Goal: Task Accomplishment & Management: Use online tool/utility

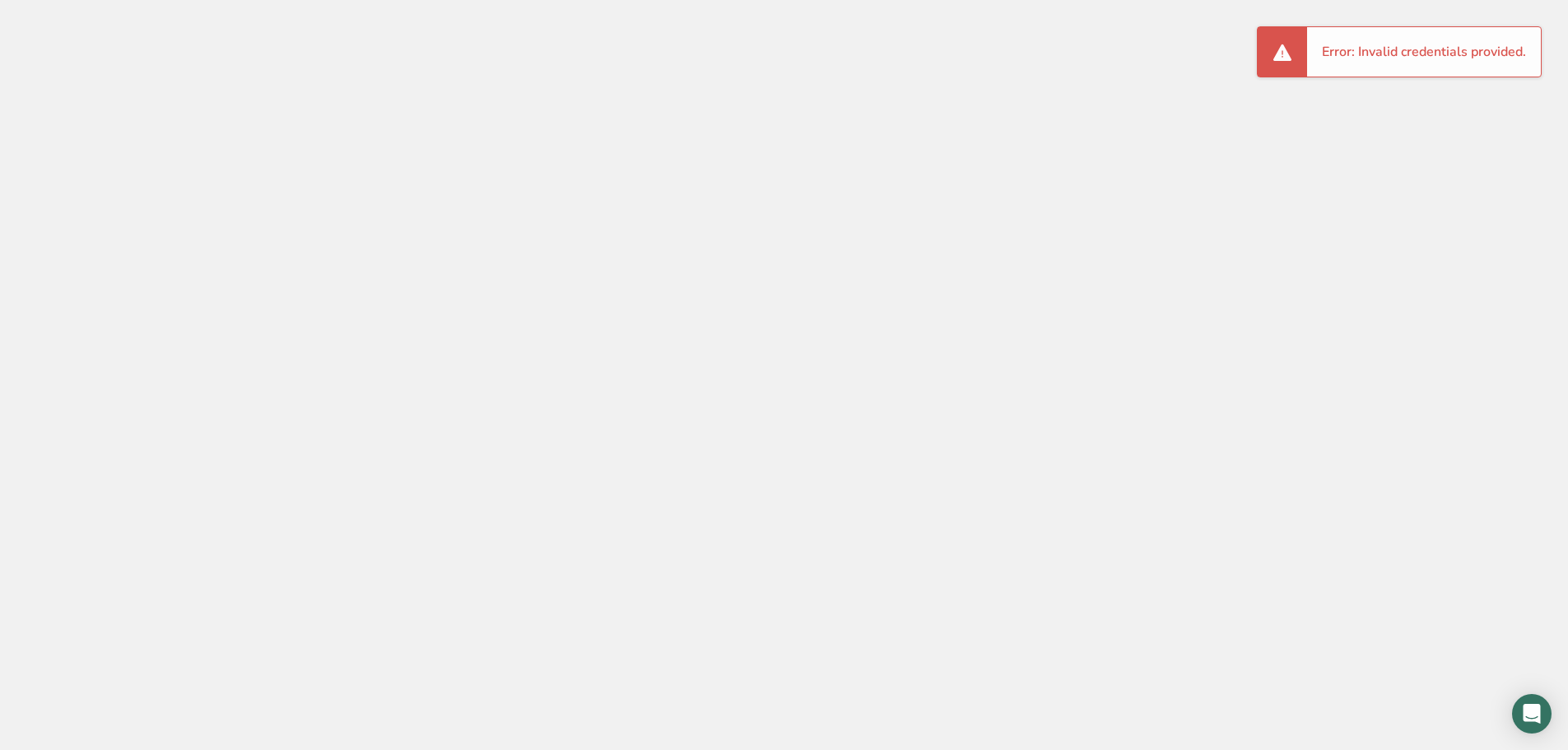
click at [1393, 74] on div "Error: Invalid credentials provided." at bounding box center [1423, 52] width 233 height 49
click at [1389, 46] on li "Error: Invalid credentials provided." at bounding box center [1423, 51] width 204 height 20
click at [1340, 45] on li "Error: Invalid credentials provided." at bounding box center [1423, 51] width 204 height 20
click at [1290, 51] on span at bounding box center [1282, 51] width 20 height 20
click at [1288, 53] on span at bounding box center [1282, 51] width 20 height 20
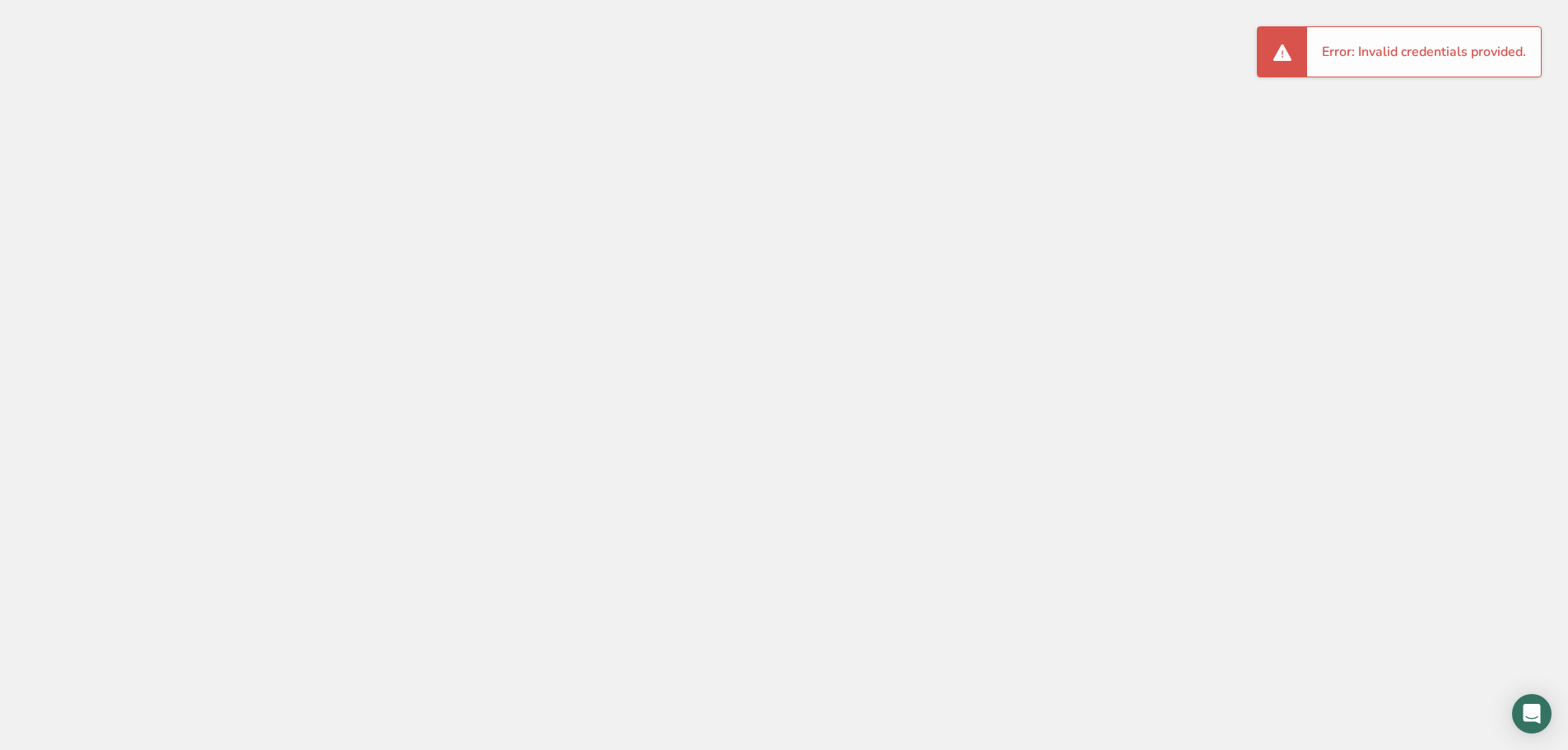
click at [1288, 54] on span at bounding box center [1282, 51] width 20 height 20
